Goal: Information Seeking & Learning: Learn about a topic

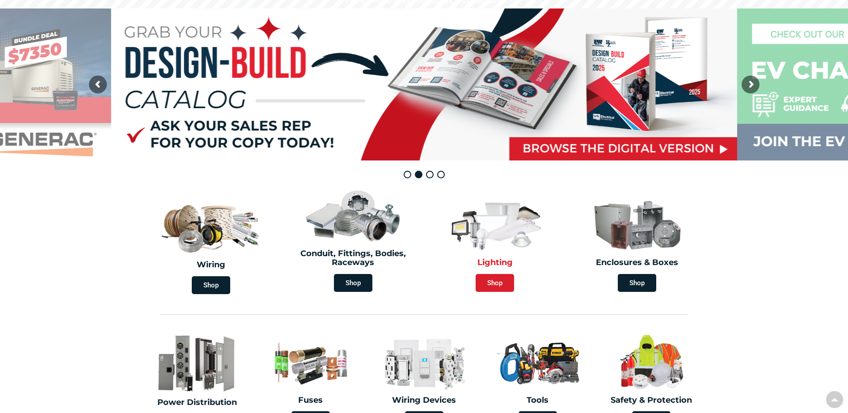
click at [497, 284] on span "Shop" at bounding box center [494, 283] width 38 height 18
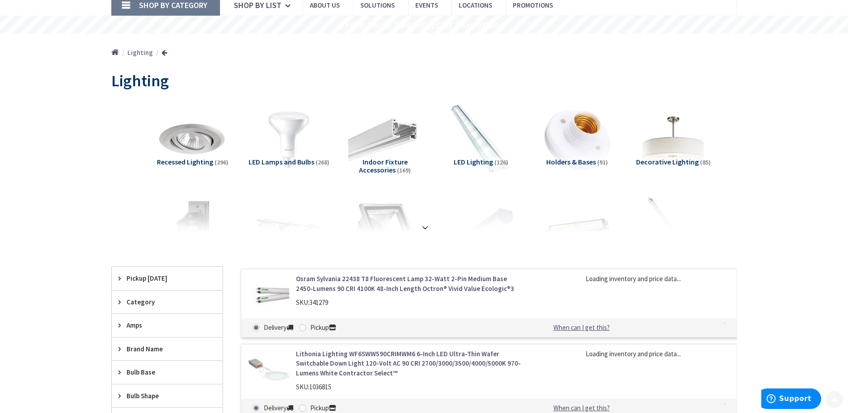
scroll to position [89, 0]
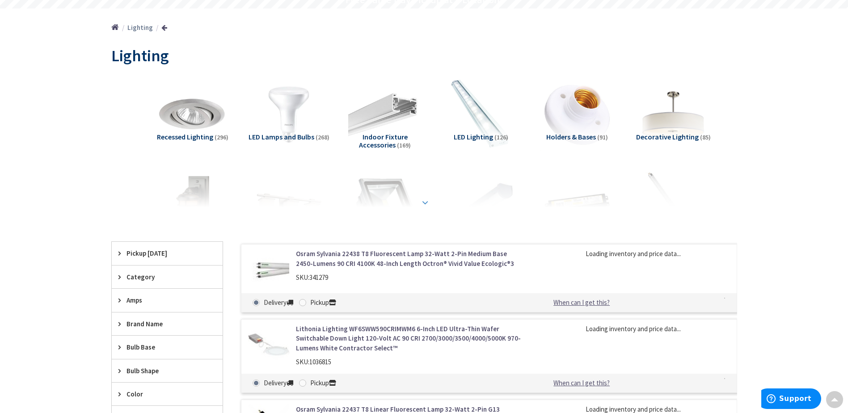
click at [424, 202] on strong at bounding box center [425, 202] width 11 height 10
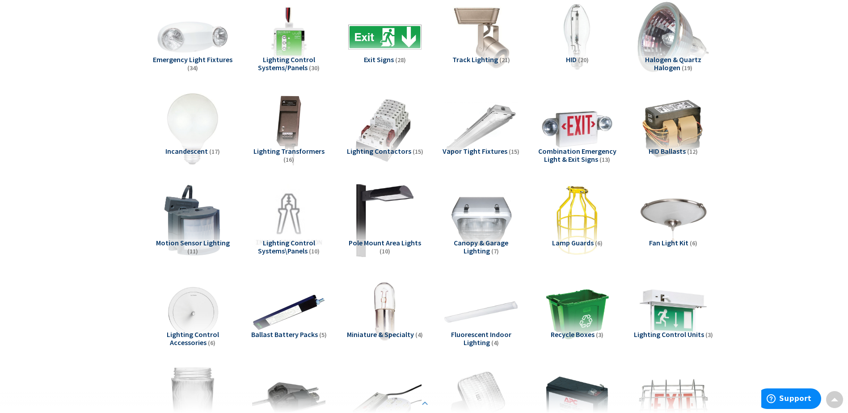
scroll to position [447, 0]
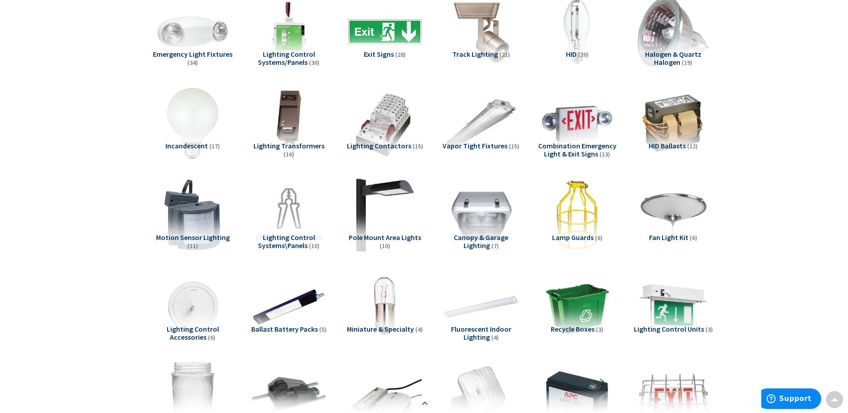
click at [491, 236] on span "Canopy & Garage Lighting" at bounding box center [480, 241] width 55 height 17
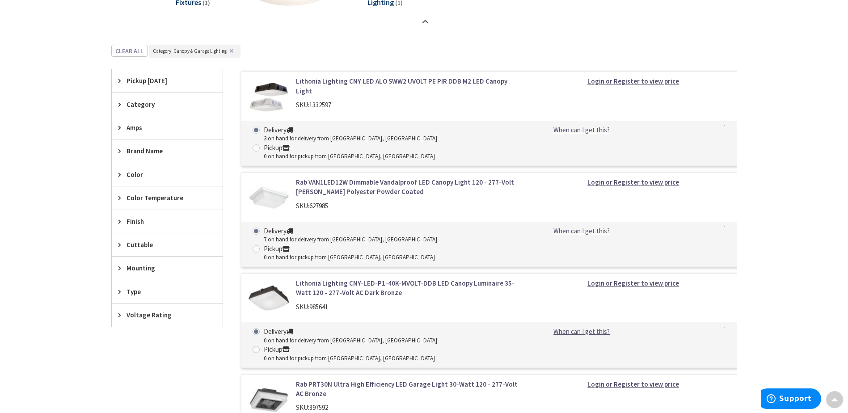
scroll to position [920, 0]
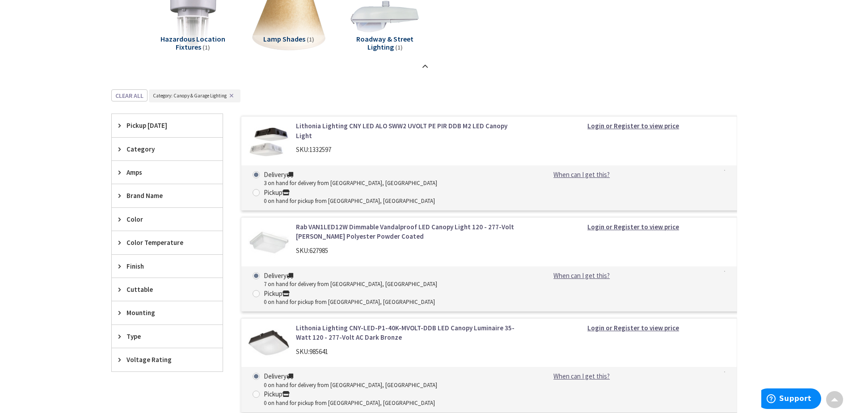
click at [435, 125] on link "Lithonia Lighting CNY LED ALO SWW2 UVOLT PE PIR DDB M2 LED Canopy Light" at bounding box center [409, 130] width 227 height 19
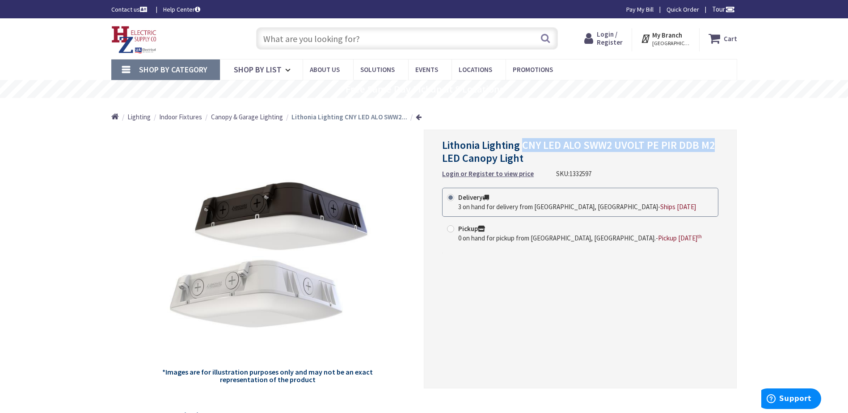
drag, startPoint x: 524, startPoint y: 145, endPoint x: 717, endPoint y: 149, distance: 192.6
click at [717, 149] on h1 "Lithonia Lighting CNY LED ALO SWW2 UVOLT PE PIR DDB M2 LED Canopy Light" at bounding box center [580, 152] width 276 height 26
drag, startPoint x: 717, startPoint y: 149, endPoint x: 684, endPoint y: 143, distance: 33.1
copy span "CNY LED ALO SWW2 UVOLT PE PIR DDB M2"
click at [122, 73] on link "Shop By Category" at bounding box center [165, 69] width 109 height 21
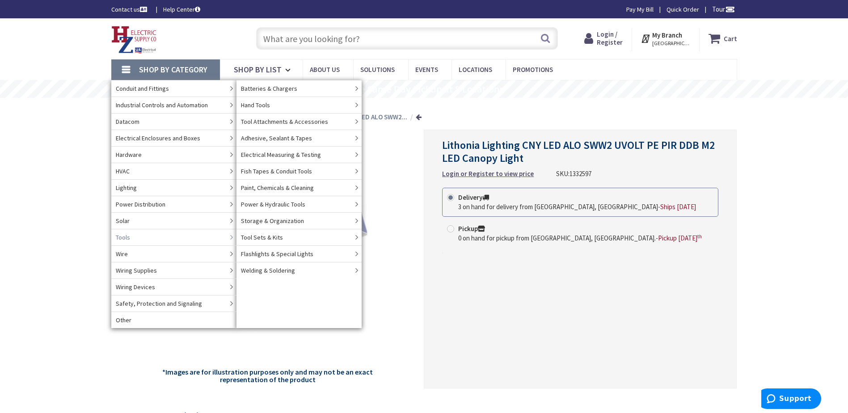
click at [128, 238] on span "Tools" at bounding box center [123, 237] width 14 height 9
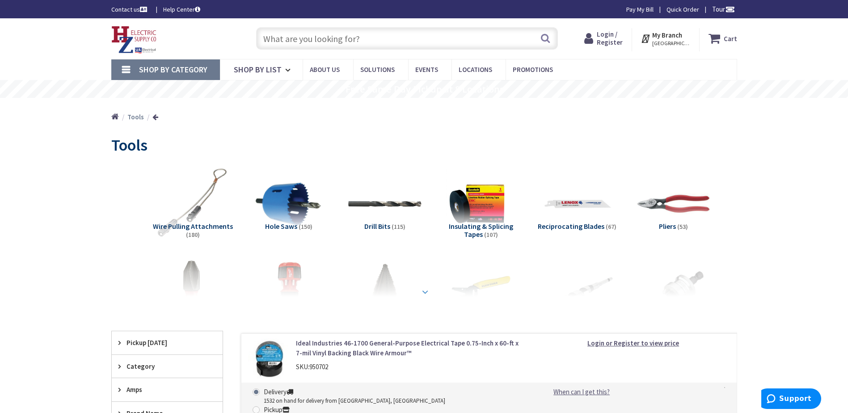
click at [425, 291] on strong at bounding box center [425, 292] width 11 height 10
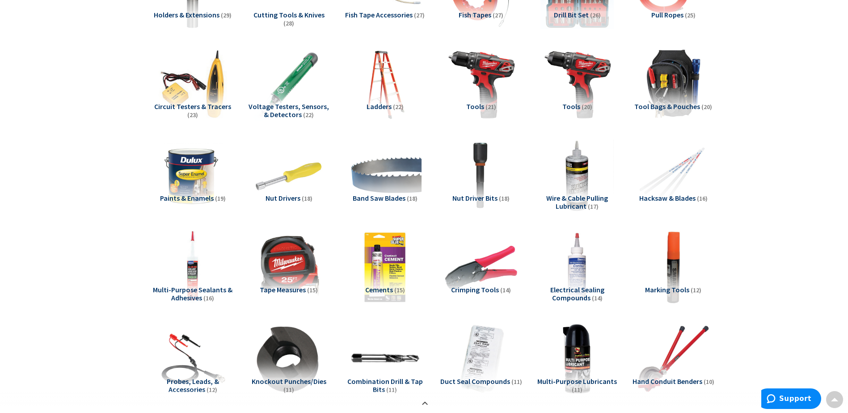
scroll to position [402, 0]
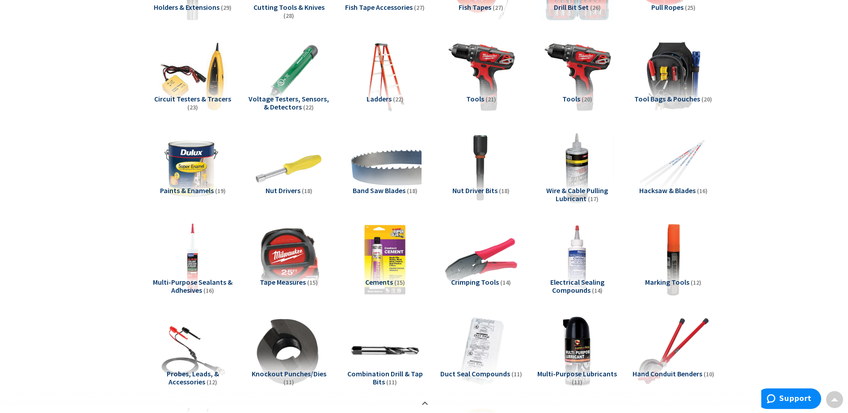
click at [479, 284] on span "Crimping Tools" at bounding box center [475, 281] width 48 height 9
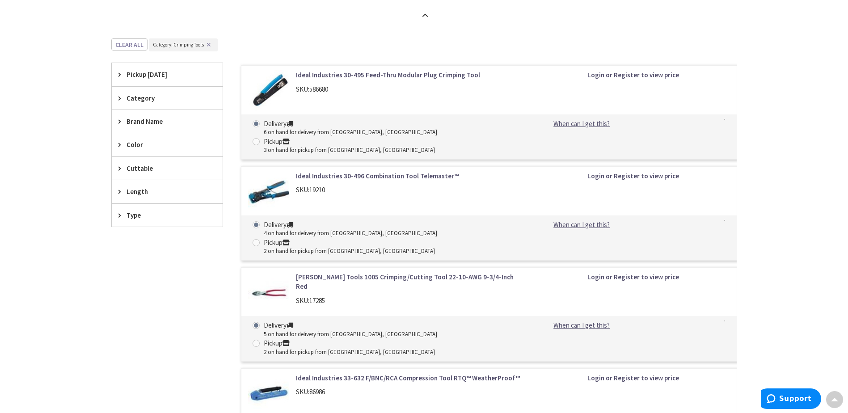
scroll to position [1608, 0]
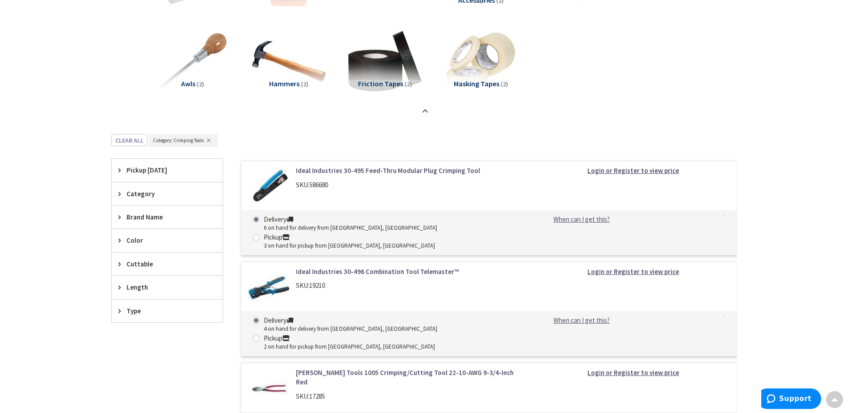
click at [139, 286] on span "Length" at bounding box center [162, 286] width 73 height 9
click at [138, 312] on span "Type" at bounding box center [162, 310] width 73 height 9
click at [143, 194] on span "Category" at bounding box center [162, 193] width 73 height 9
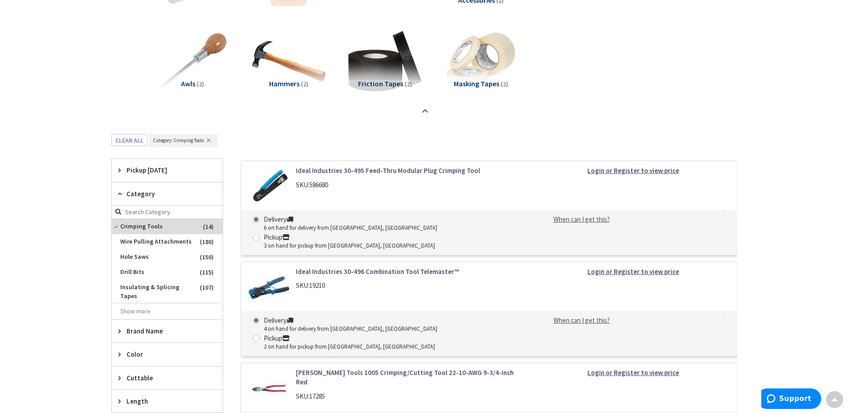
click at [143, 194] on span "Category" at bounding box center [162, 193] width 73 height 9
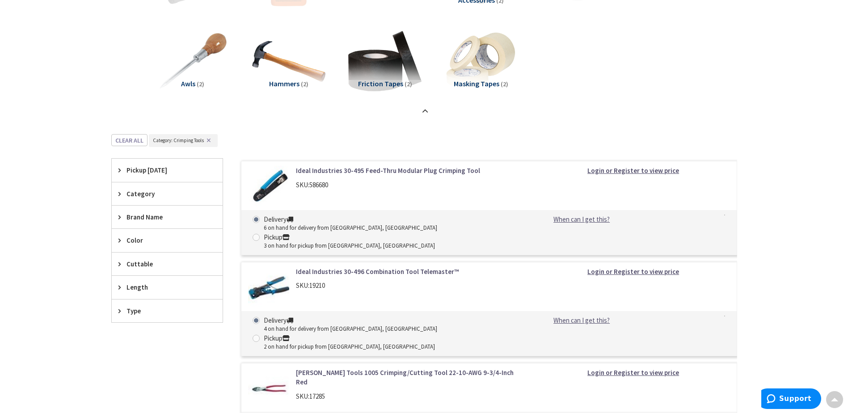
click at [152, 214] on span "Brand Name" at bounding box center [162, 216] width 73 height 9
click at [151, 218] on span "Brand Name" at bounding box center [162, 216] width 73 height 9
click at [140, 244] on span "Color" at bounding box center [162, 239] width 73 height 9
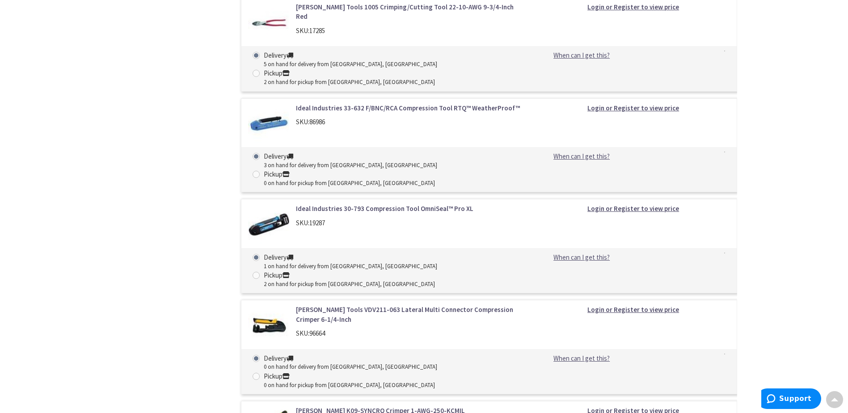
scroll to position [2055, 0]
